Goal: Check status

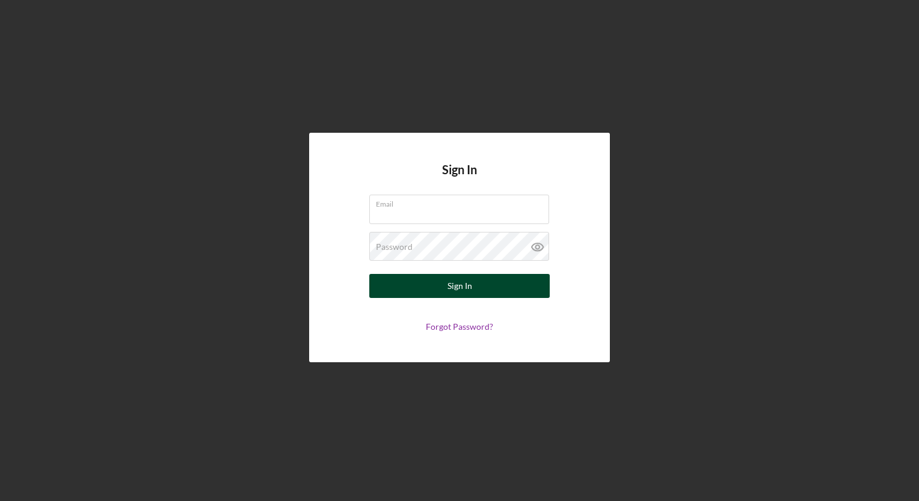
type input "[EMAIL_ADDRESS][DOMAIN_NAME]"
click at [477, 293] on button "Sign In" at bounding box center [459, 286] width 180 height 24
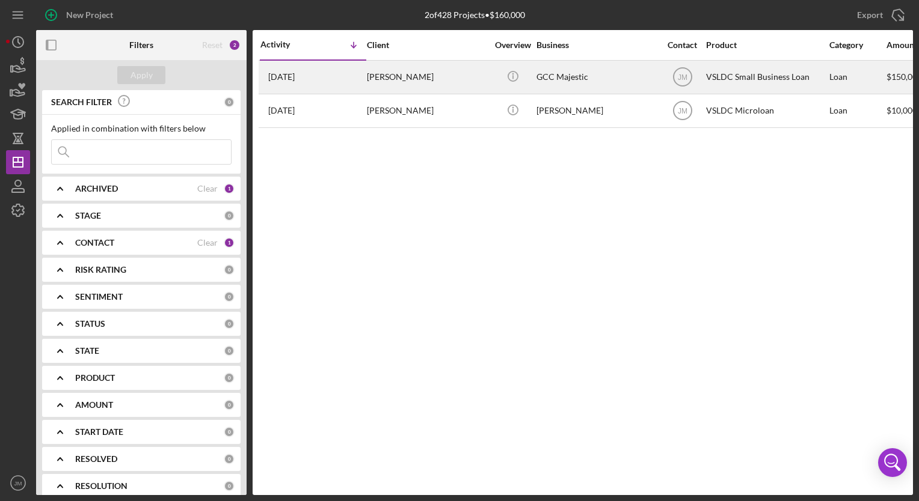
click at [527, 72] on div "Icon/Info" at bounding box center [512, 77] width 45 height 32
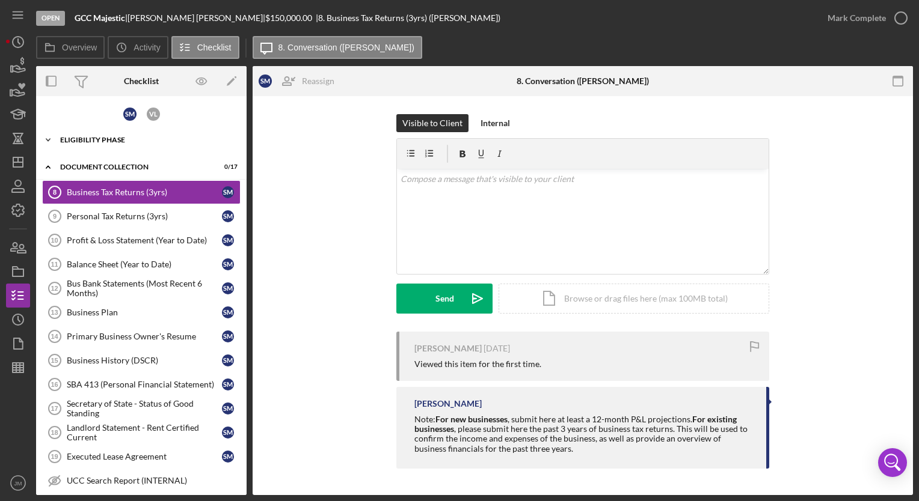
click at [180, 138] on div "Eligibility Phase" at bounding box center [145, 139] width 171 height 7
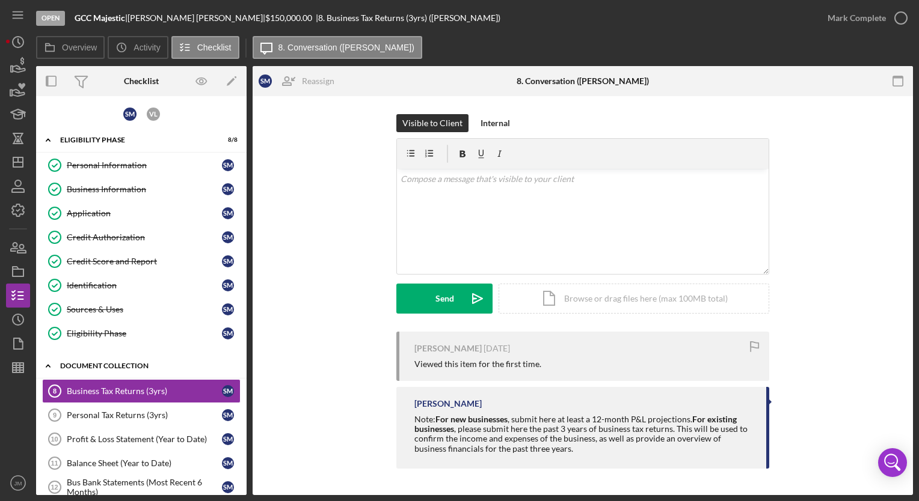
click at [102, 369] on div "Icon/Expander Document Collection 0 / 17" at bounding box center [141, 366] width 210 height 25
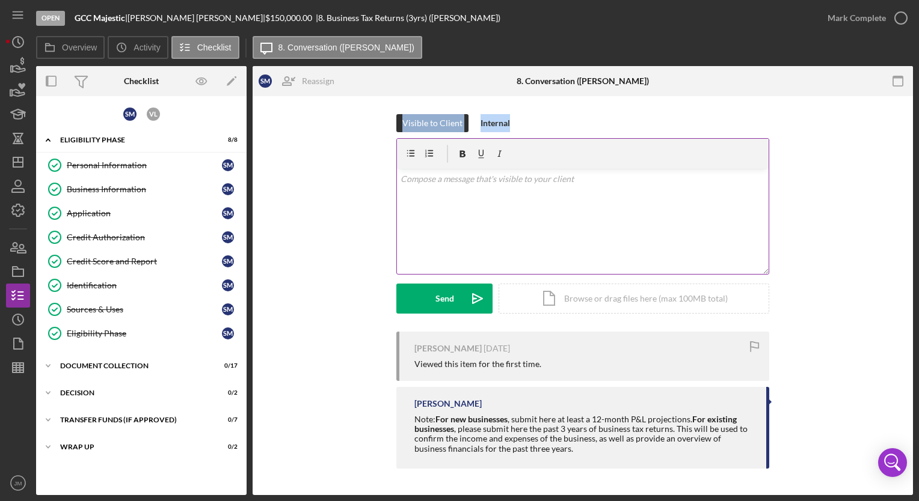
drag, startPoint x: 298, startPoint y: 124, endPoint x: 396, endPoint y: 189, distance: 117.6
click at [396, 189] on div "Visible to Client Internal v Color teal Color pink Remove color Add row above A…" at bounding box center [583, 223] width 624 height 218
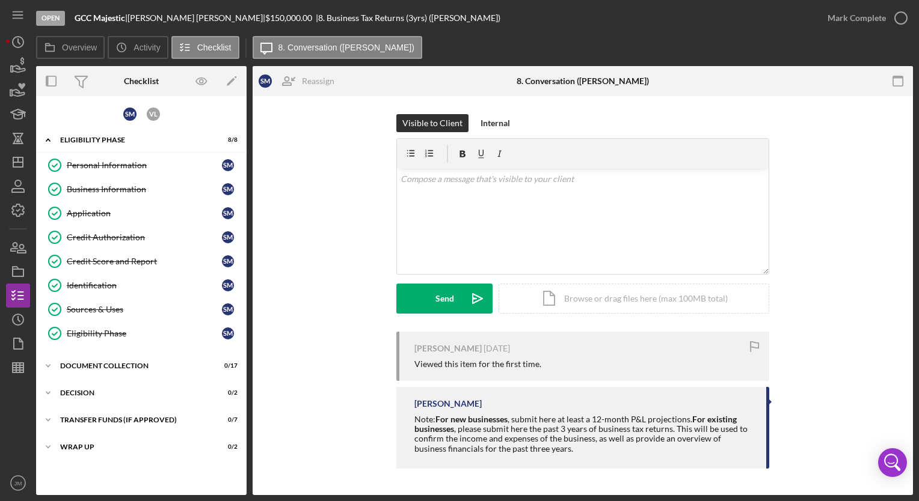
drag, startPoint x: 396, startPoint y: 189, endPoint x: 380, endPoint y: 183, distance: 16.7
click at [380, 183] on div "Visible to Client Internal v Color teal Color pink Remove color Add row above A…" at bounding box center [583, 223] width 624 height 218
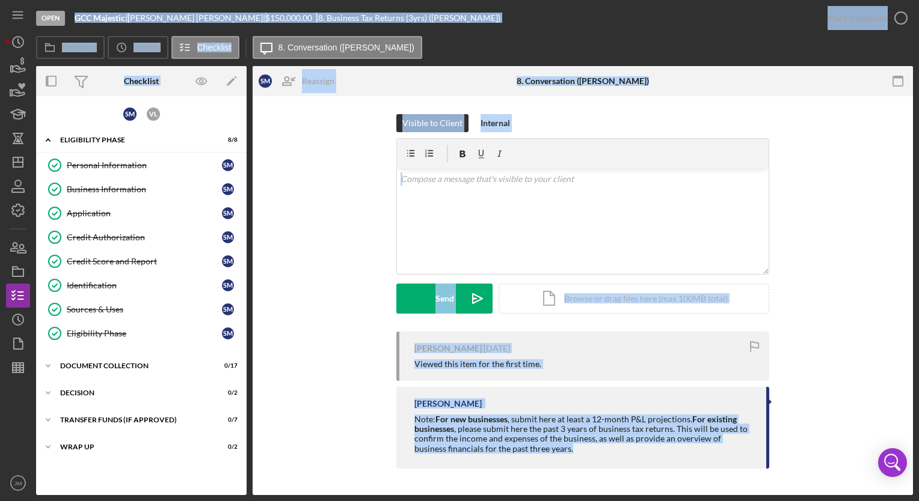
drag, startPoint x: 29, startPoint y: 1, endPoint x: 64, endPoint y: 19, distance: 39.5
click at [64, 19] on div "Open GCC Majestic | [PERSON_NAME] | $150,000.00 | 8. Business Tax Returns (3yrs…" at bounding box center [459, 247] width 907 height 495
click at [440, 18] on div "Open GCC Majestic | [PERSON_NAME] | $150,000.00 | 8. Business Tax Returns (3yrs…" at bounding box center [425, 18] width 779 height 36
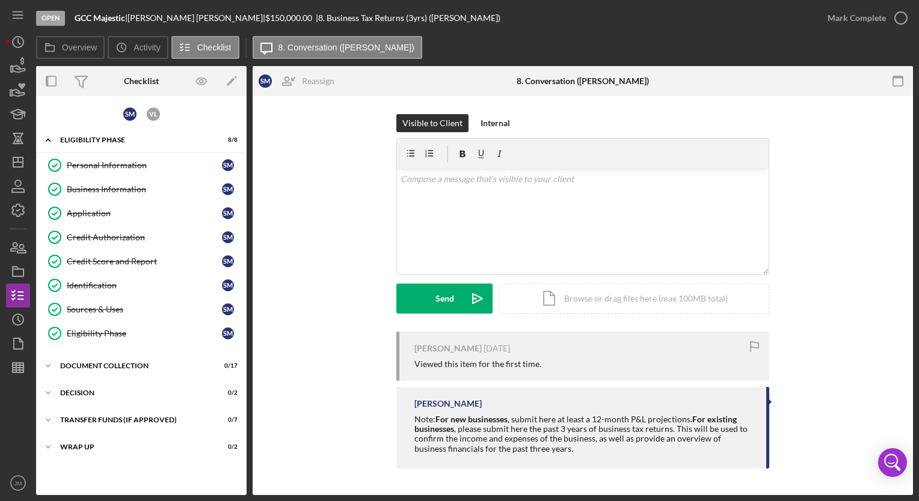
click at [316, 20] on div "| 8. Business Tax Returns (3yrs) ([PERSON_NAME])" at bounding box center [408, 18] width 185 height 10
click at [91, 47] on label "Overview" at bounding box center [79, 48] width 35 height 10
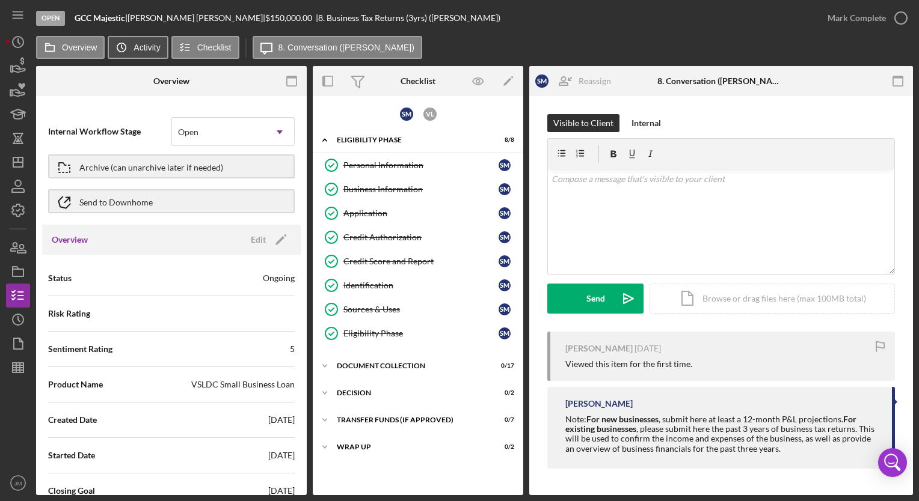
click at [146, 50] on label "Activity" at bounding box center [146, 48] width 26 height 10
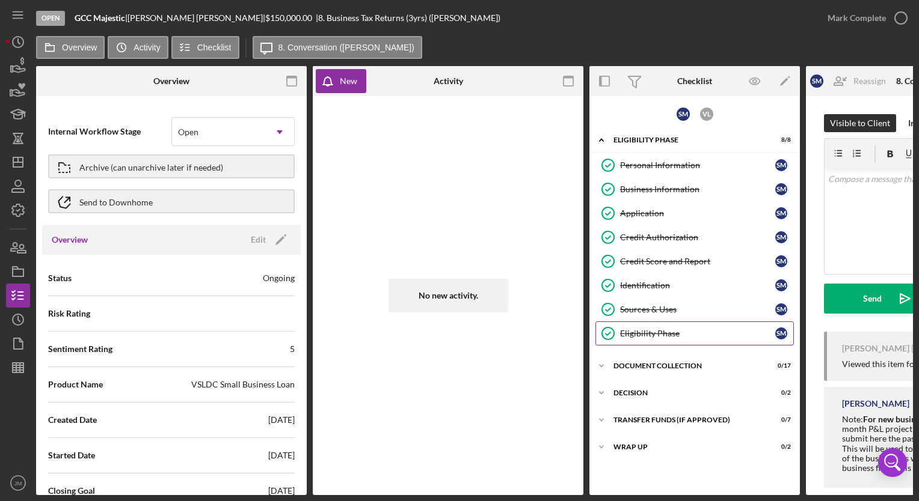
click at [636, 338] on link "Eligibility Phase Eligibility Phase S M" at bounding box center [694, 334] width 198 height 24
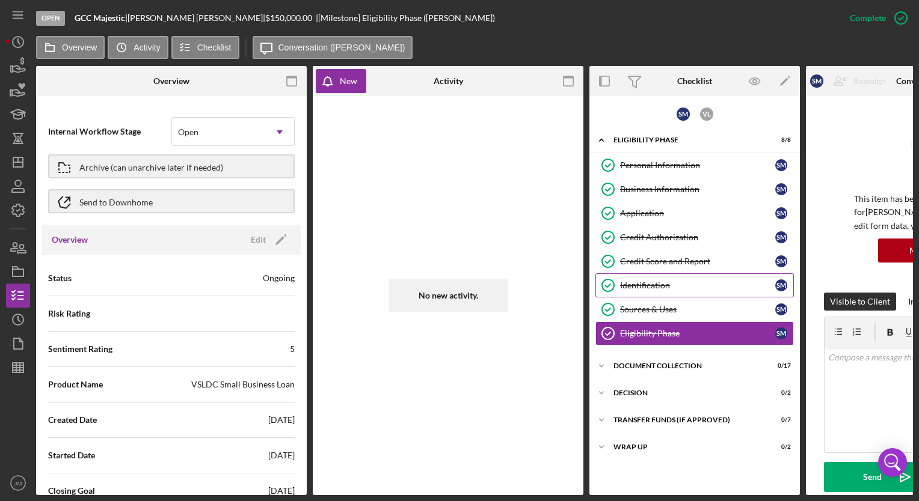
click at [634, 283] on div "Identification" at bounding box center [697, 286] width 155 height 10
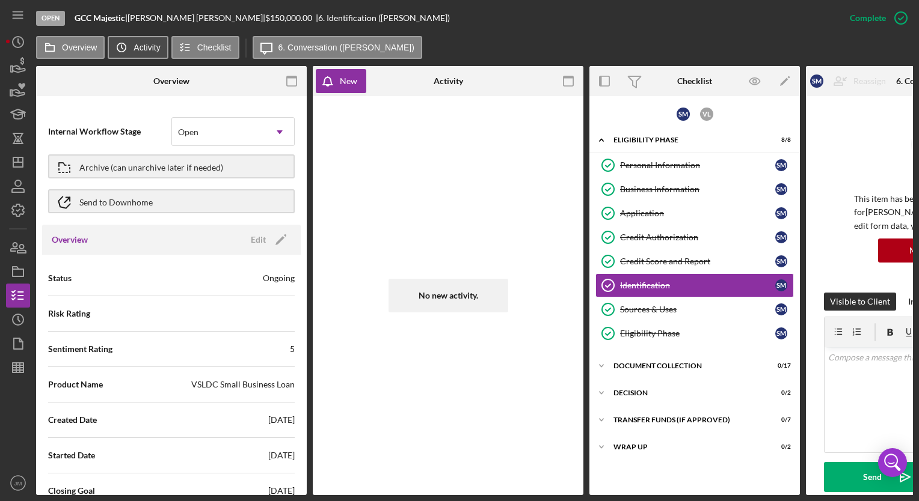
click at [152, 51] on label "Activity" at bounding box center [146, 48] width 26 height 10
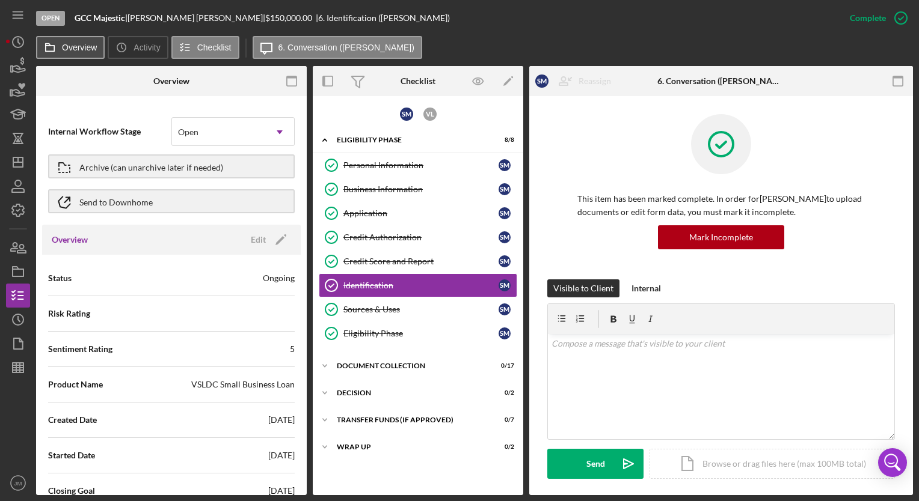
click at [101, 50] on button "Overview" at bounding box center [70, 47] width 69 height 23
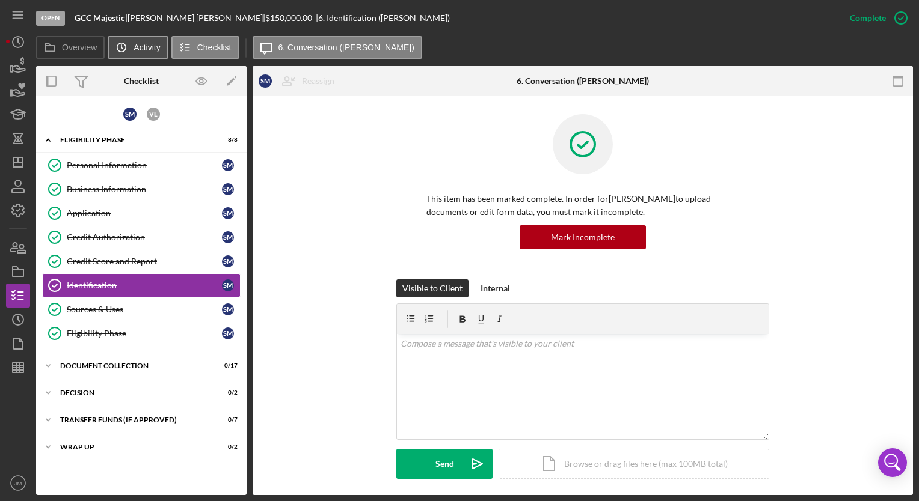
click at [132, 52] on icon "Icon/History" at bounding box center [121, 47] width 24 height 24
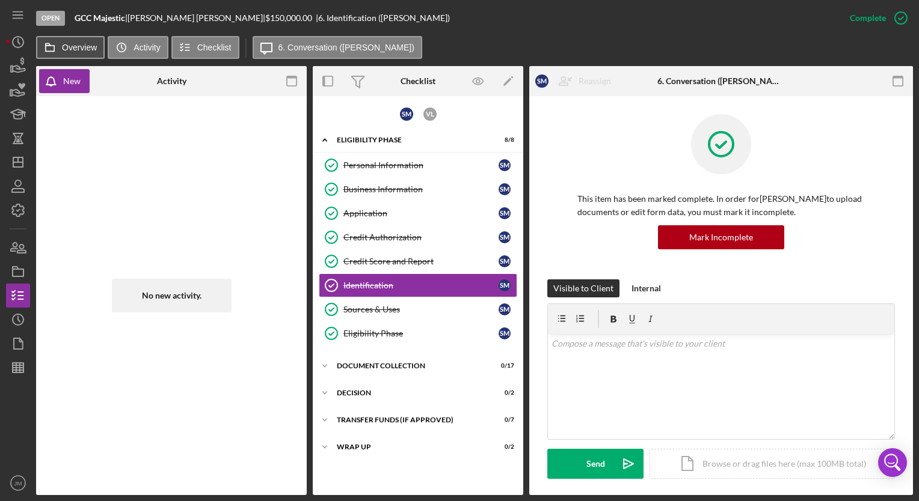
click at [93, 49] on label "Overview" at bounding box center [79, 48] width 35 height 10
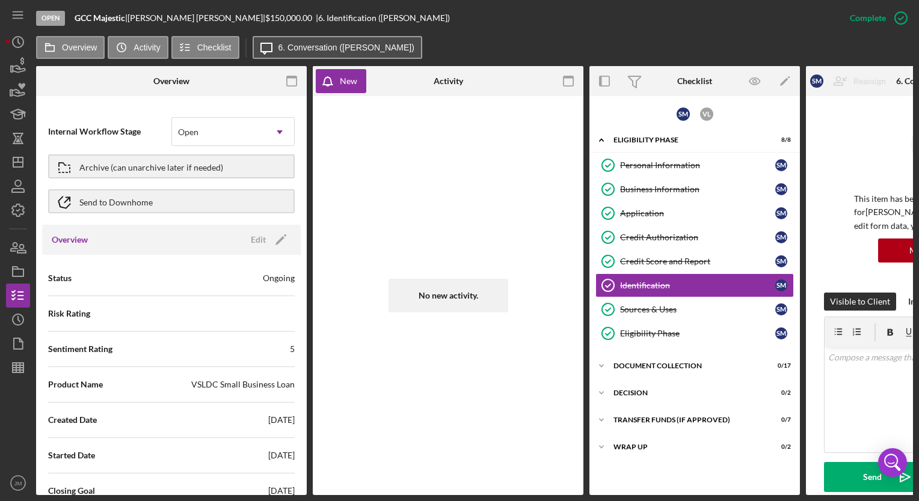
click at [332, 44] on label "6. Conversation ([PERSON_NAME])" at bounding box center [346, 48] width 136 height 10
